Goal: Find specific page/section: Find specific page/section

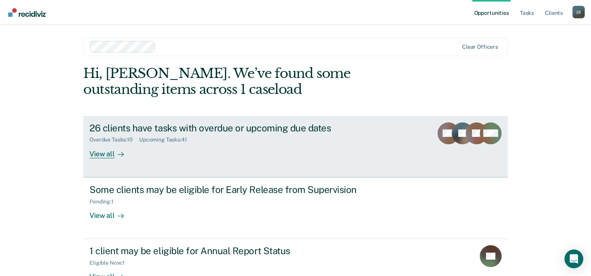
click at [114, 153] on div at bounding box center [118, 154] width 9 height 9
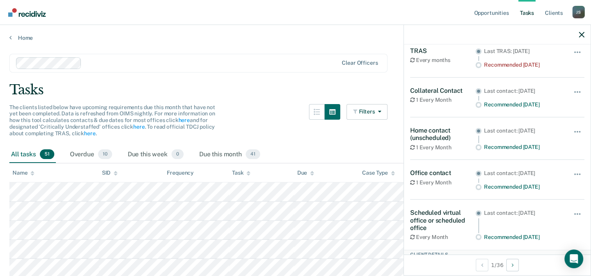
scroll to position [42, 0]
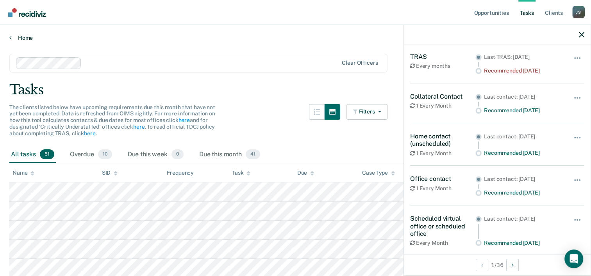
click at [276, 37] on link "Home" at bounding box center [295, 37] width 572 height 7
